Goal: Task Accomplishment & Management: Manage account settings

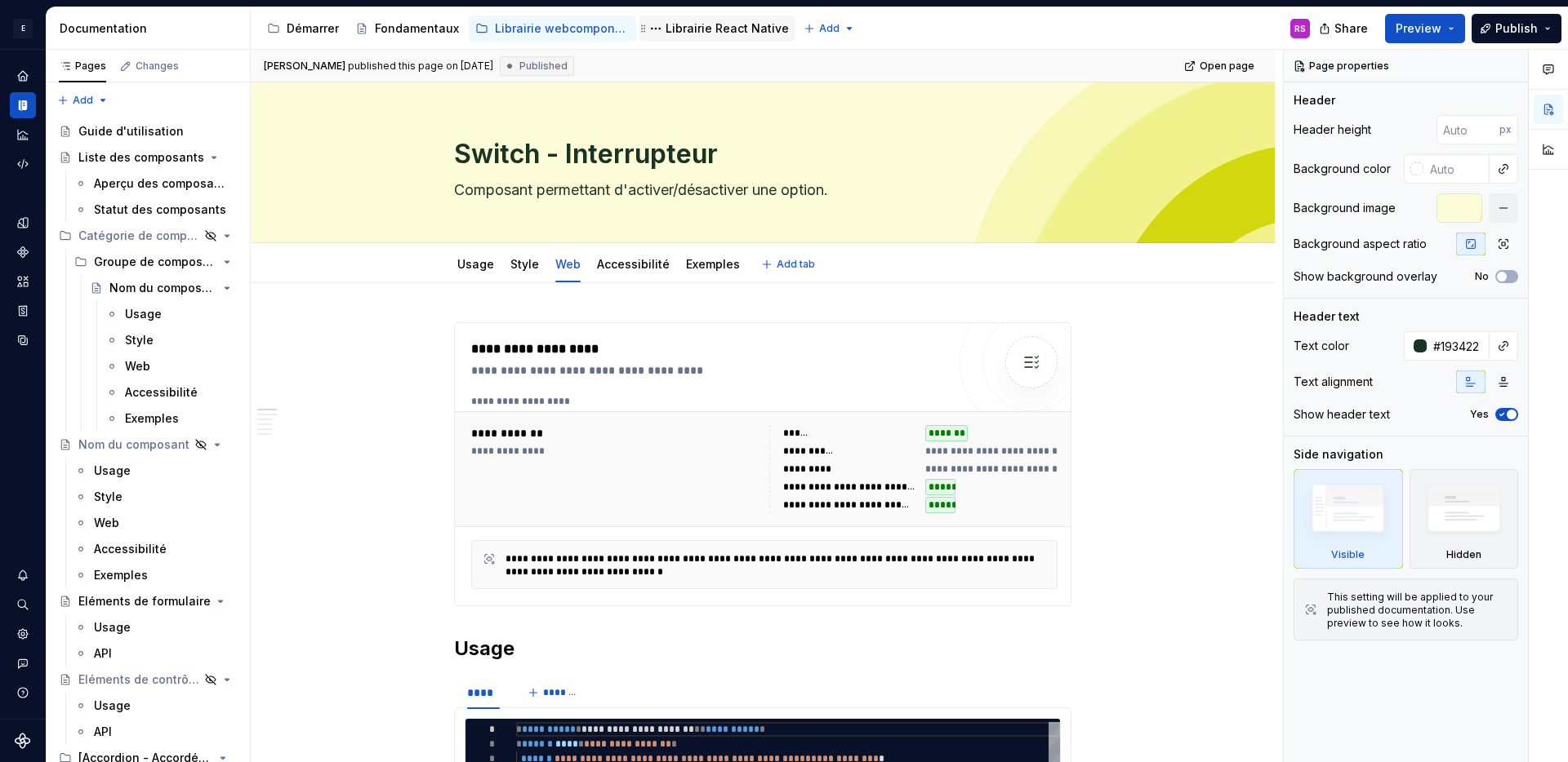
type textarea "*"
click at [808, 30] on html "E Design System de l'Autonomie RS Design system data Documentation Accessibilit…" at bounding box center [784, 381] width 1568 height 762
click at [832, 85] on div "New group" at bounding box center [871, 86] width 106 height 16
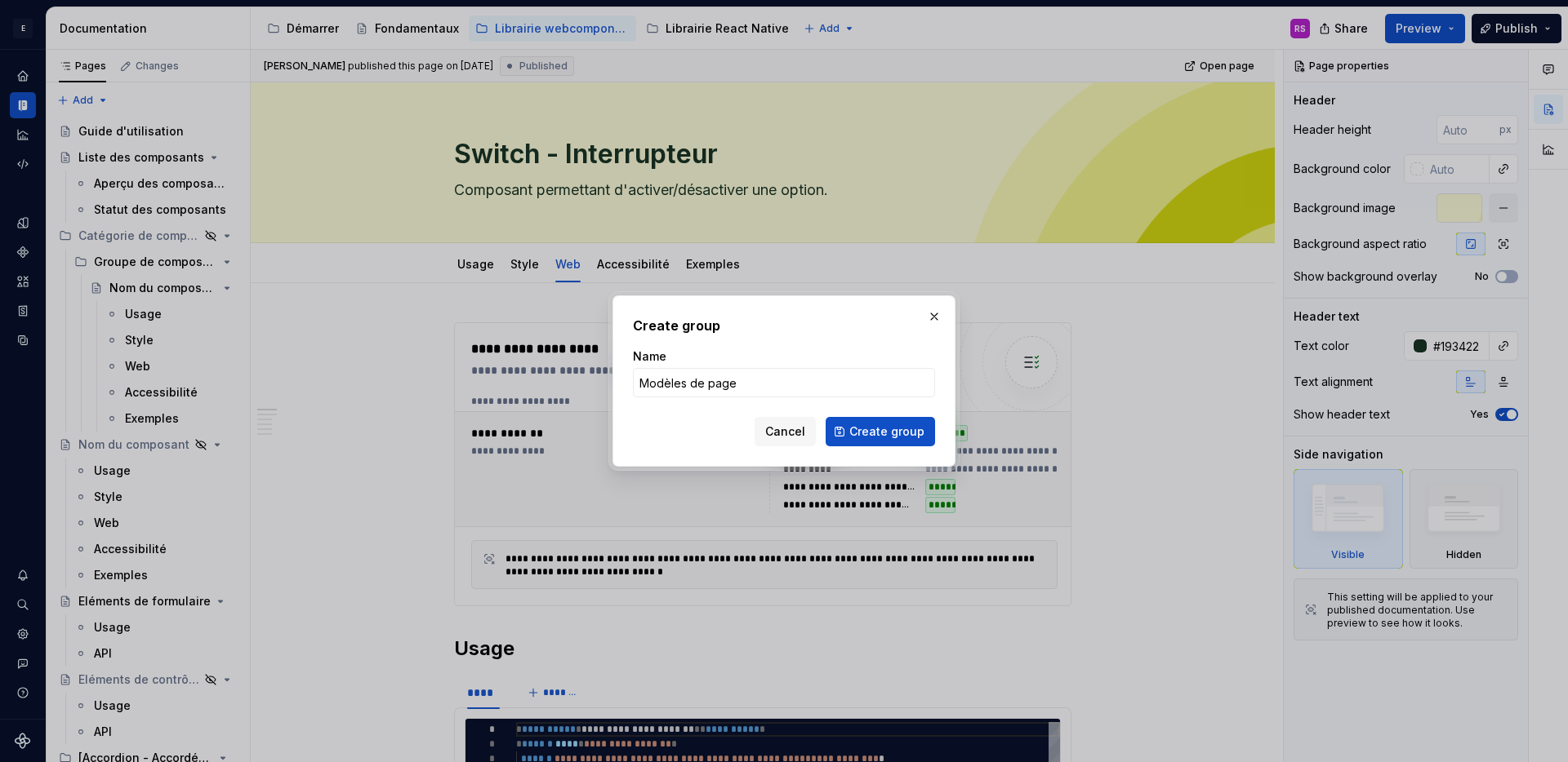
type input "Modèles de pages"
click at [864, 438] on span "Create group" at bounding box center [887, 432] width 75 height 16
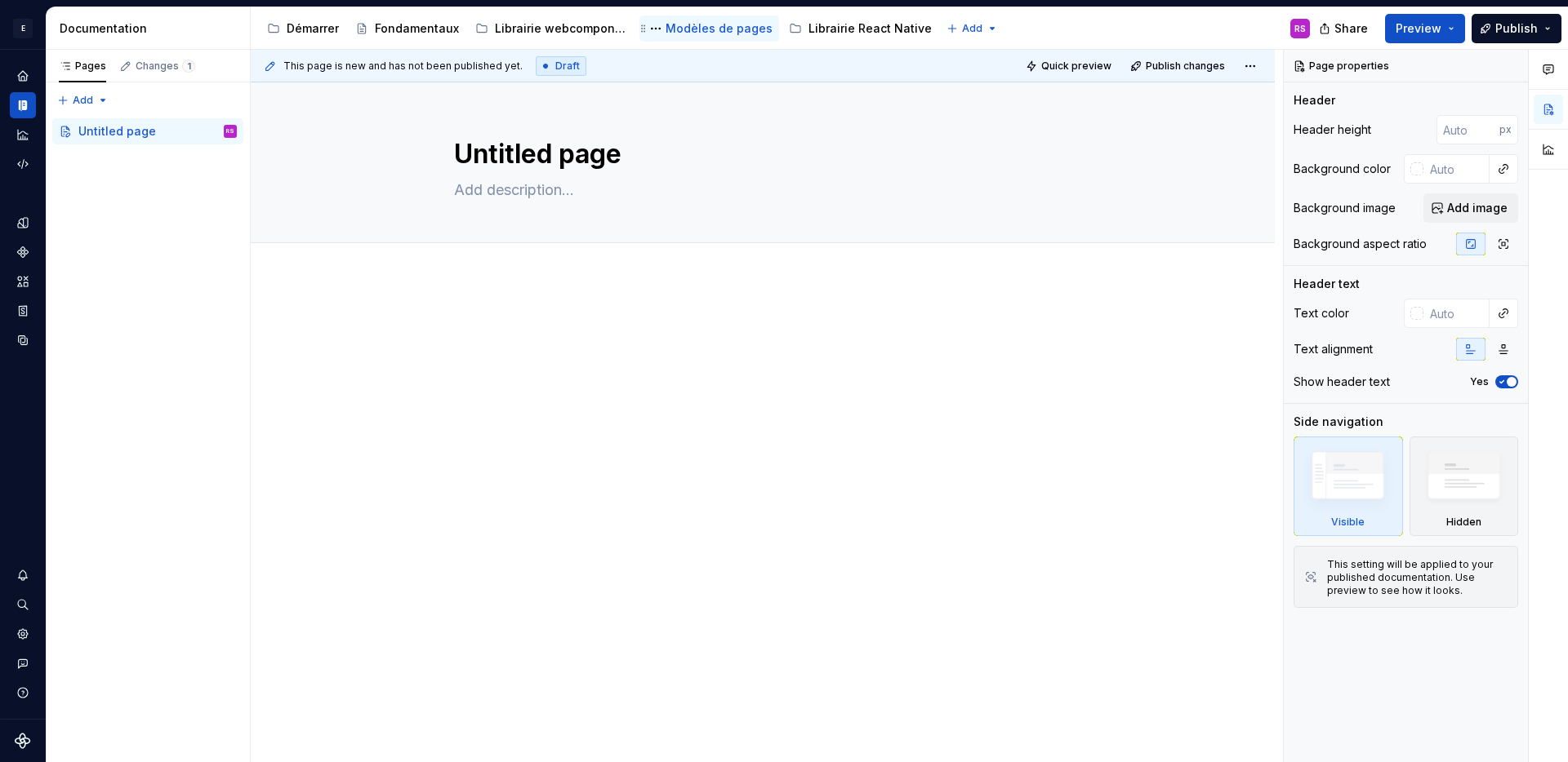
click at [689, 22] on div "Modèles de pages" at bounding box center [718, 29] width 107 height 16
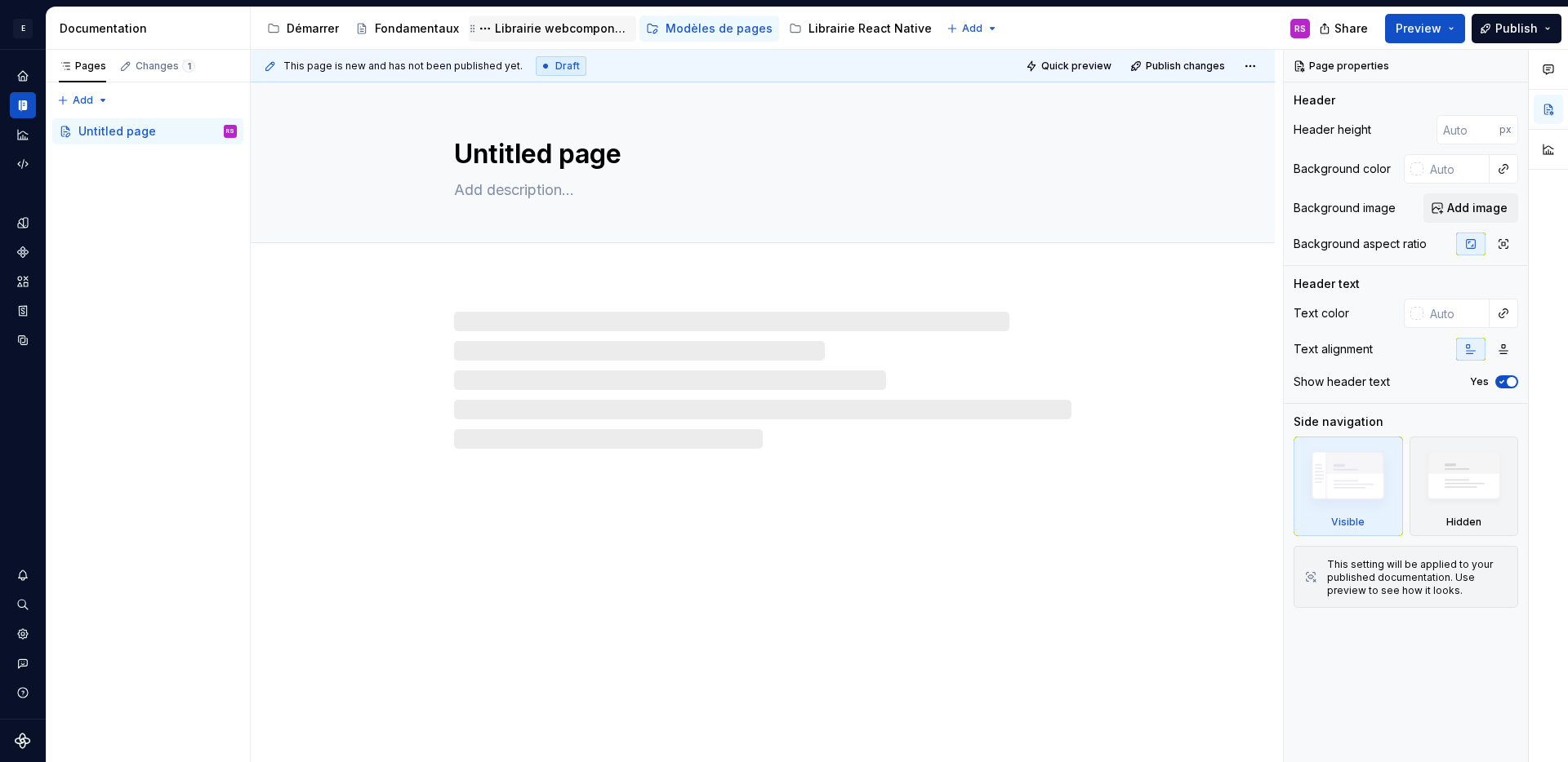
click at [545, 18] on div "Librairie webcomponents" at bounding box center [552, 28] width 167 height 26
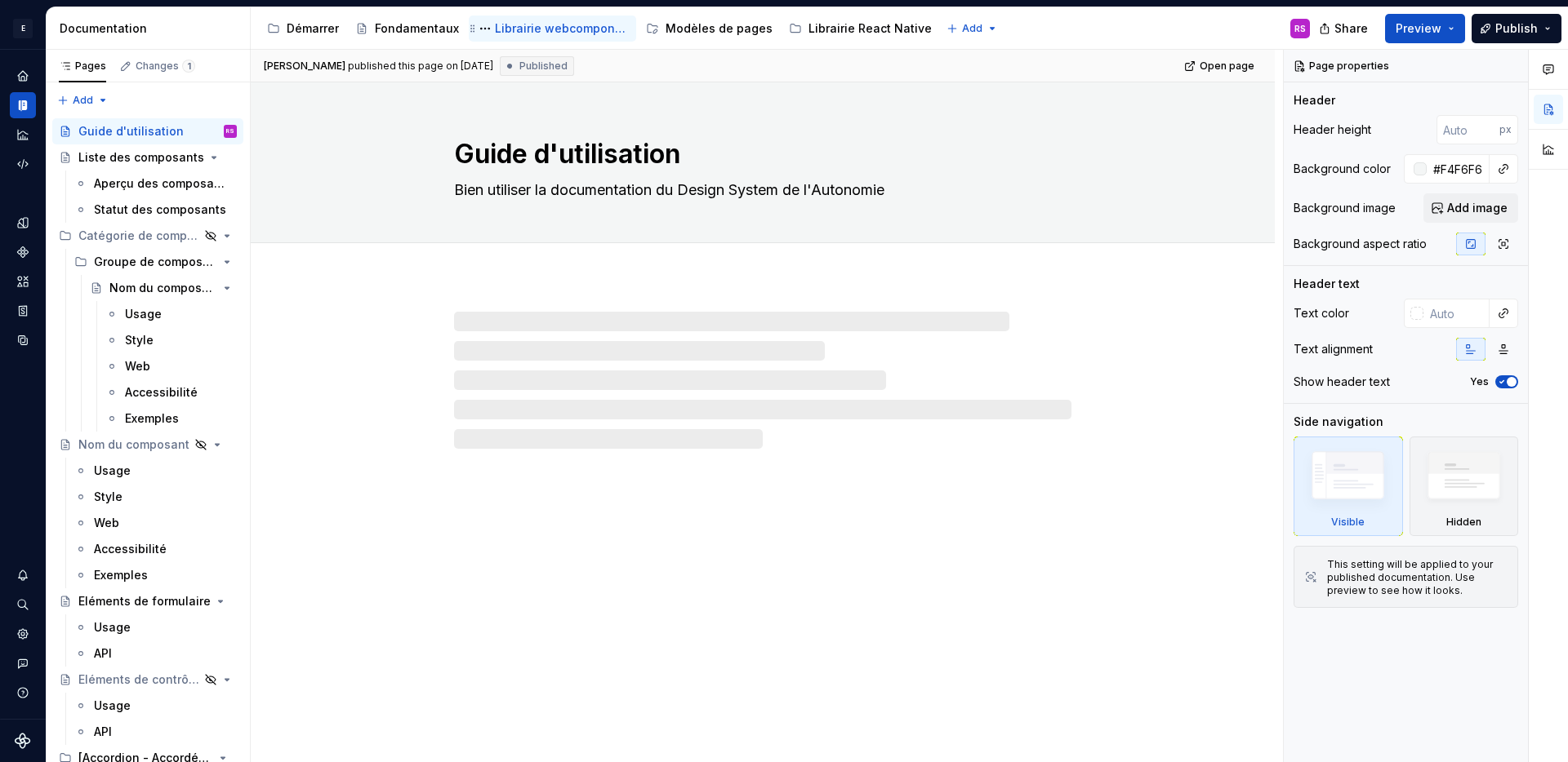
click at [577, 27] on div "Librairie webcomponents" at bounding box center [562, 29] width 135 height 16
click at [718, 30] on div "Modèles de pages" at bounding box center [718, 29] width 107 height 16
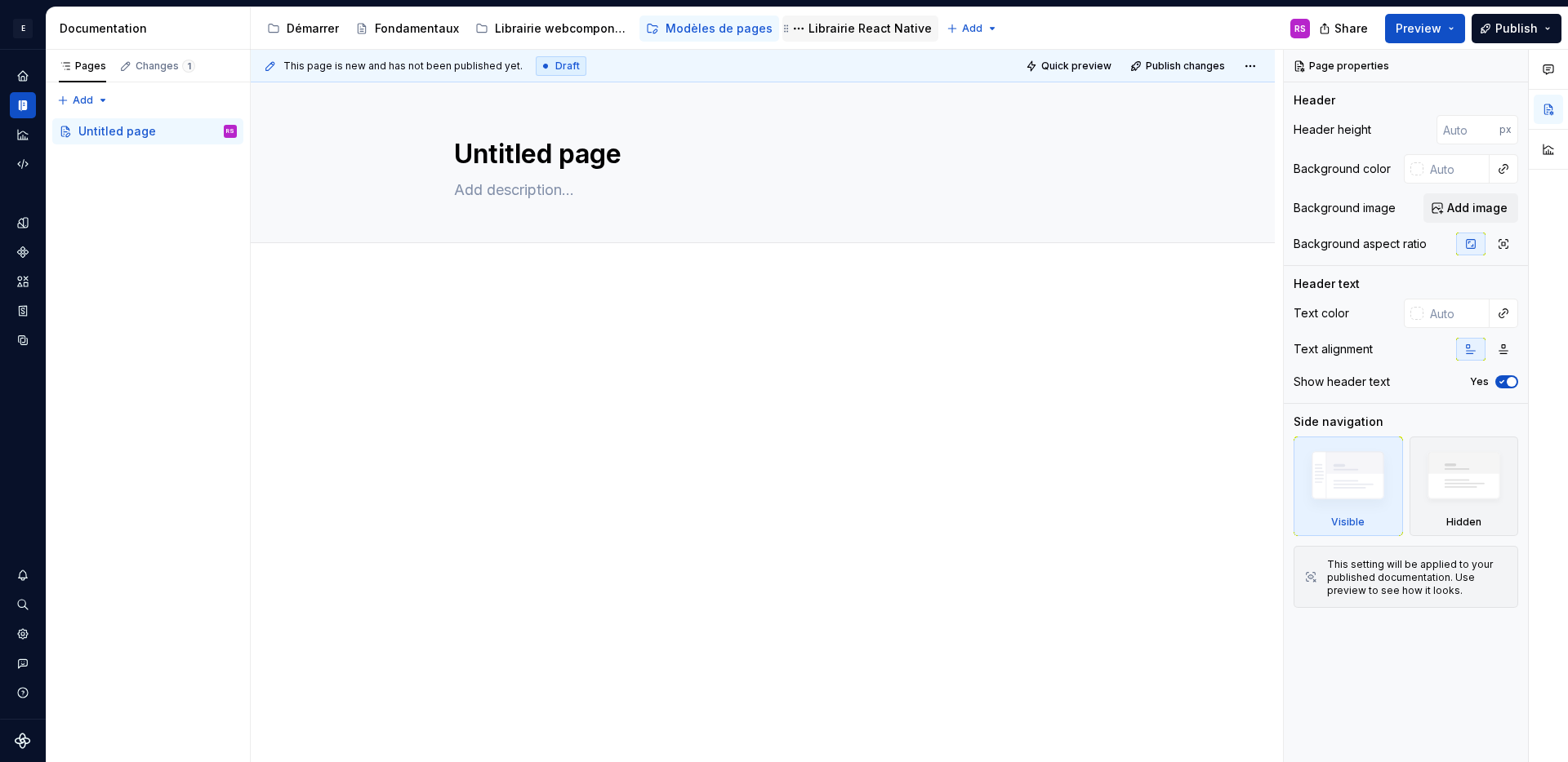
click at [828, 34] on div "Librairie React Native" at bounding box center [869, 29] width 123 height 16
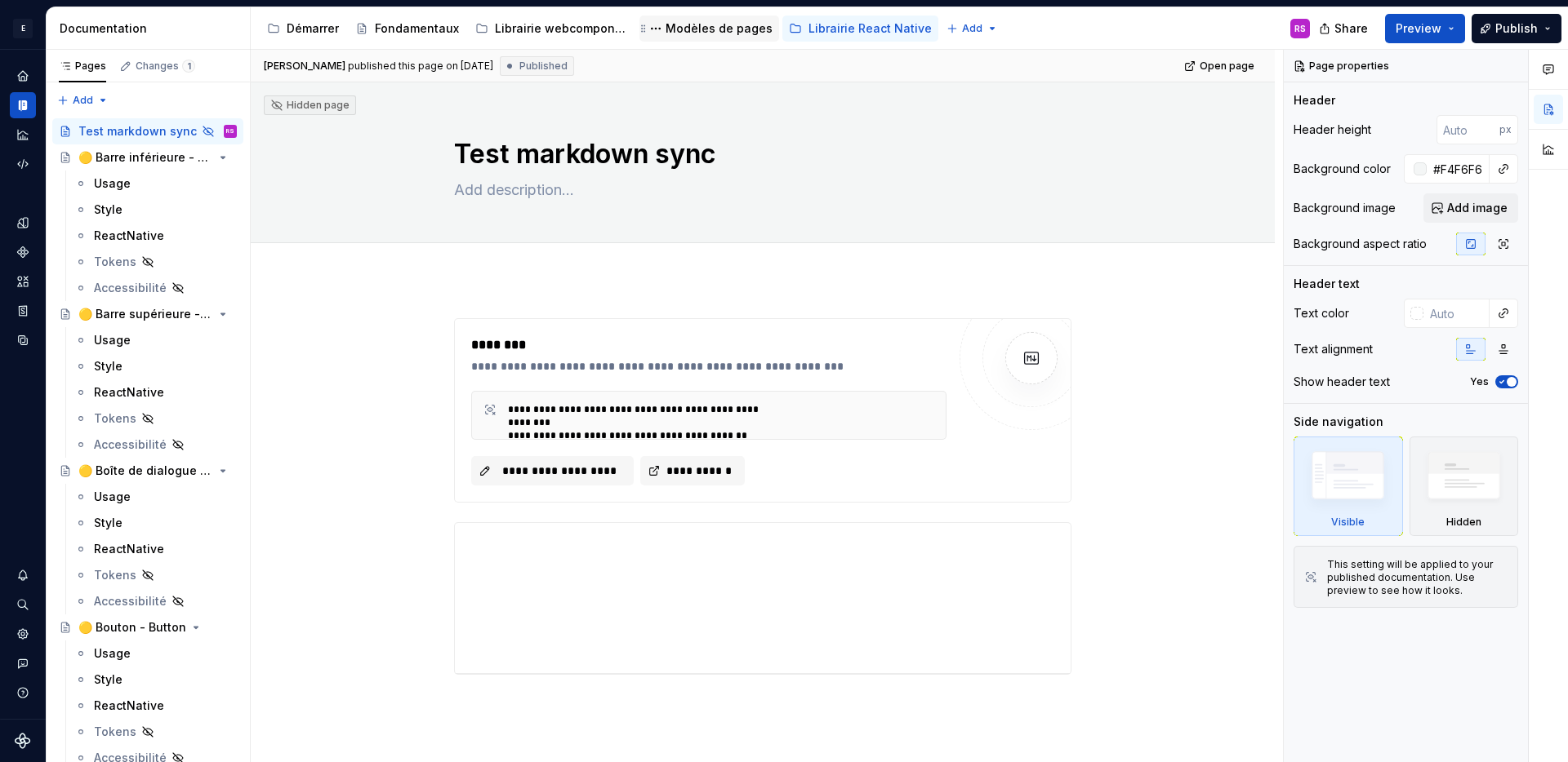
click at [694, 32] on div "Modèles de pages" at bounding box center [718, 29] width 107 height 16
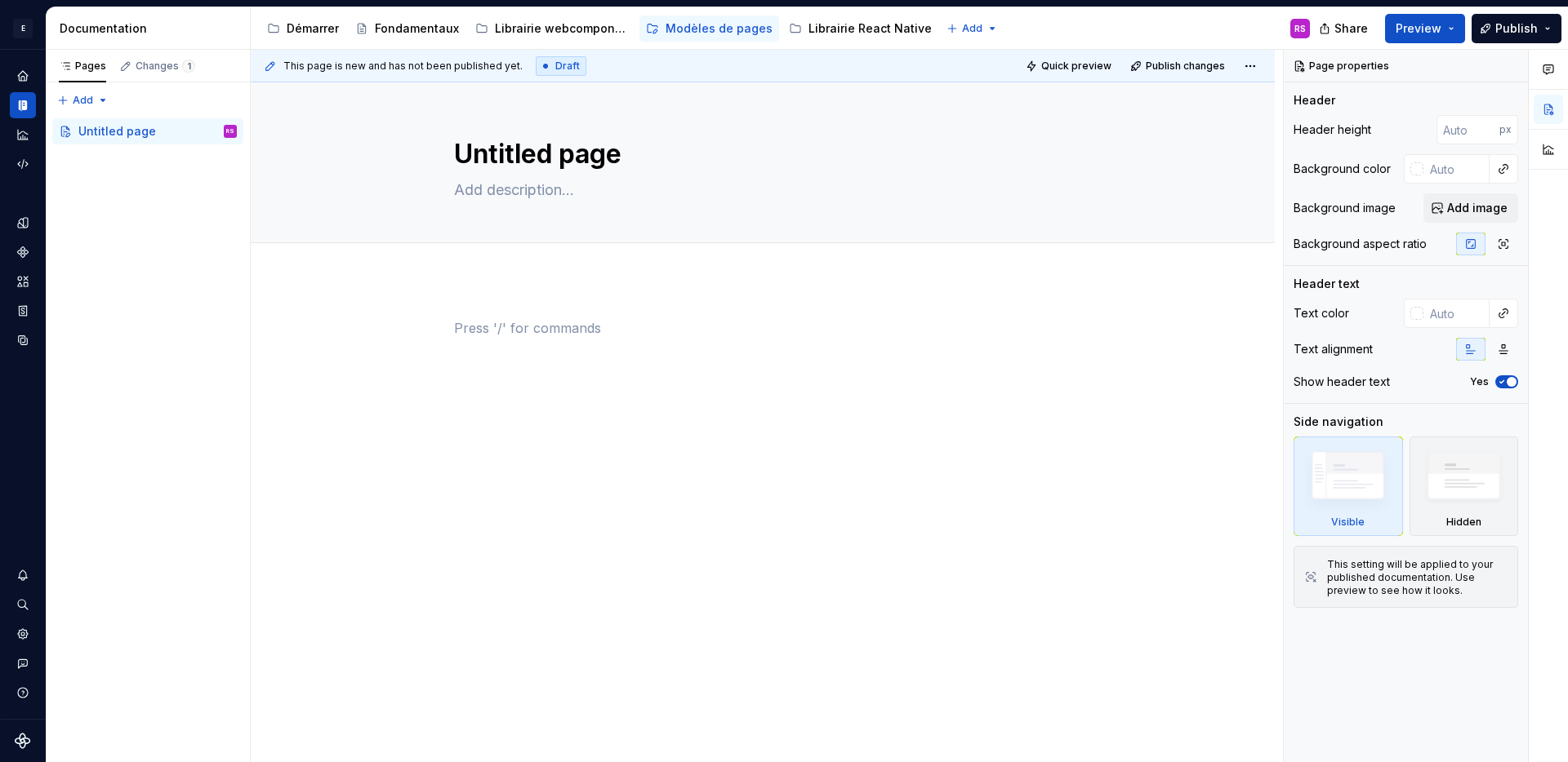
click at [506, 386] on div at bounding box center [762, 359] width 617 height 82
type textarea "*"
